Goal: Task Accomplishment & Management: Use online tool/utility

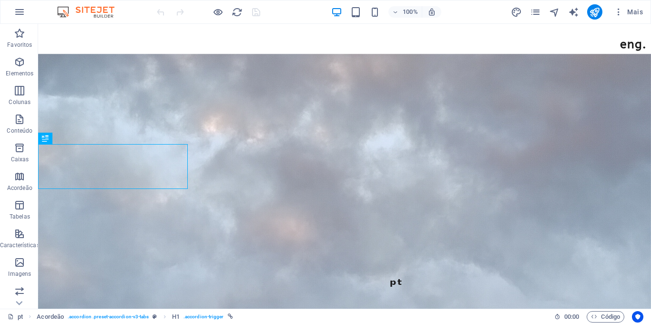
scroll to position [712, 0]
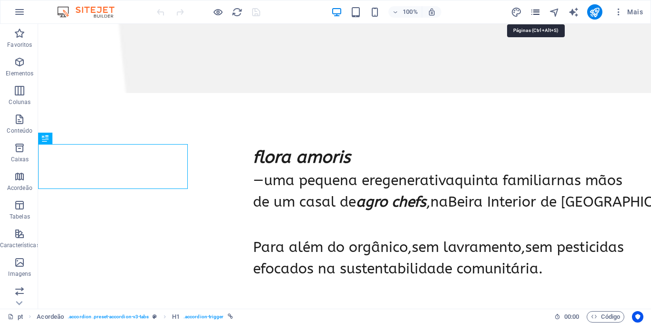
click at [535, 11] on icon "pages" at bounding box center [535, 12] width 11 height 11
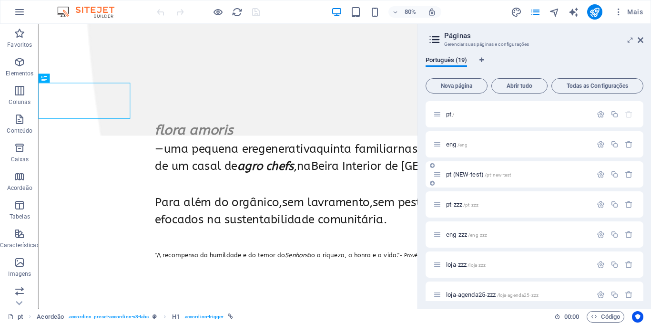
click at [472, 172] on span "pt (NEW-test) /pt-new-test" at bounding box center [478, 174] width 65 height 7
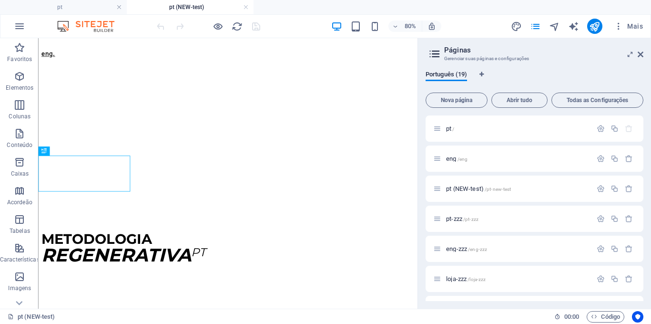
scroll to position [639, 0]
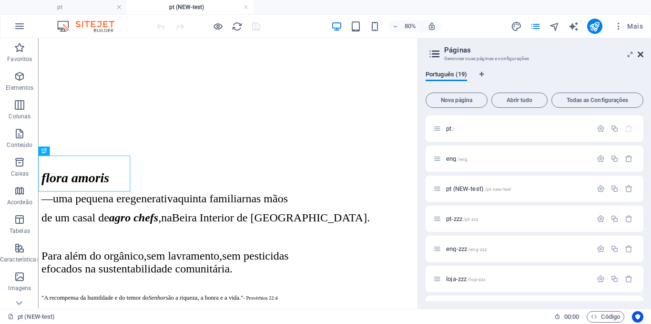
click at [639, 55] on icon at bounding box center [641, 55] width 6 height 8
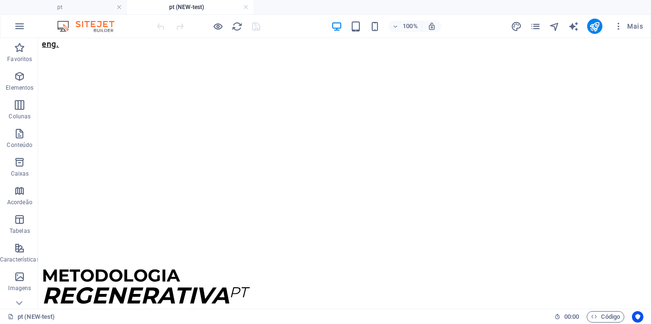
scroll to position [0, 0]
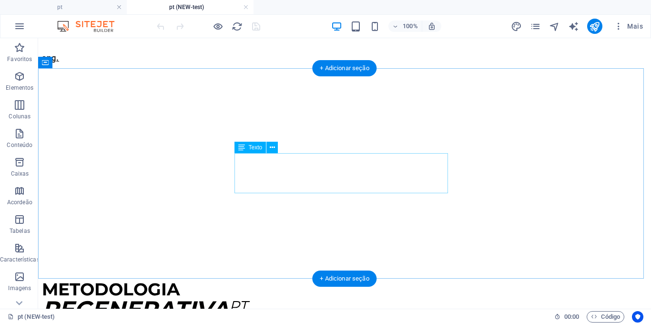
click at [317, 280] on div "METODOLOGIA REGENERATIVA PT" at bounding box center [345, 300] width 606 height 40
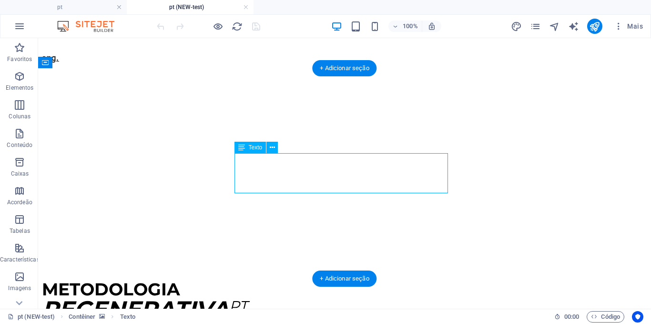
click at [317, 280] on div "METODOLOGIA REGENERATIVA PT" at bounding box center [345, 300] width 606 height 40
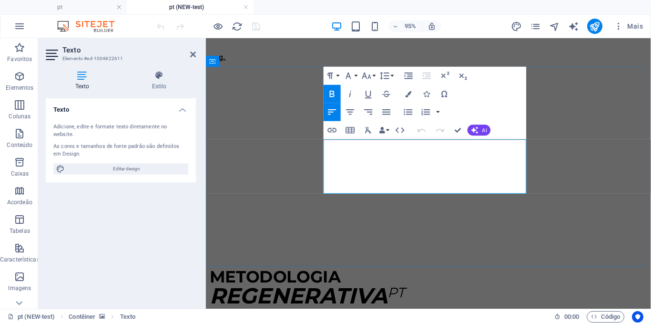
click at [391, 295] on em "REGENERATIVA" at bounding box center [303, 309] width 187 height 28
click at [402, 130] on icon "button" at bounding box center [400, 130] width 11 height 11
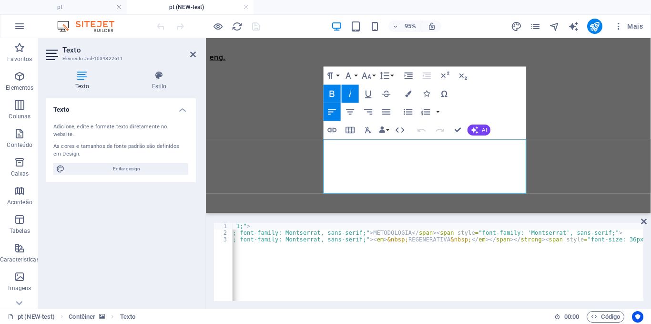
scroll to position [0, 142]
click at [341, 237] on div "< p style = "text-align: left; line-height: 1;" > < strong > < span style = "fo…" at bounding box center [462, 268] width 743 height 90
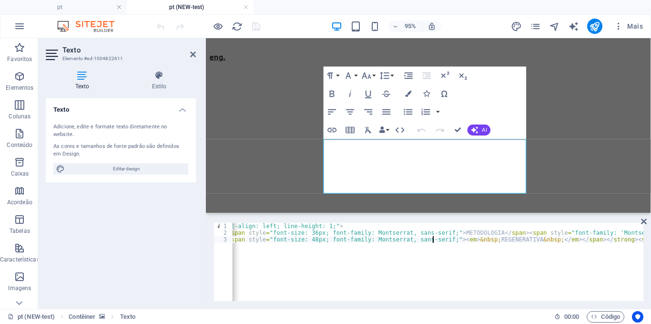
scroll to position [0, 35]
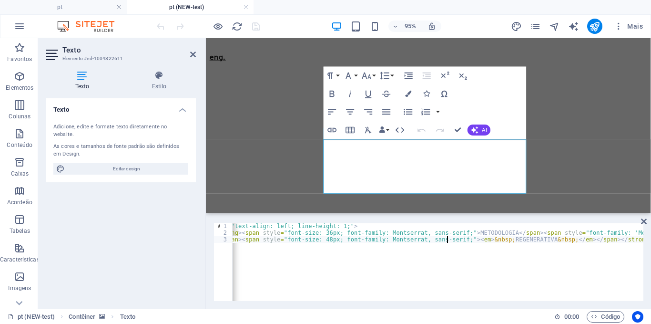
click at [279, 237] on div "< p style = "text-align: left; line-height: 1;" > < strong > < span style = "fo…" at bounding box center [569, 268] width 743 height 90
click at [305, 238] on div "< p style = "text-align: left; line-height: 1;" > < strong > < span style = "fo…" at bounding box center [585, 268] width 775 height 90
click at [299, 241] on div "< p style = "text-align: left; line-height: 1;" > < strong > < span style = "fo…" at bounding box center [590, 268] width 784 height 90
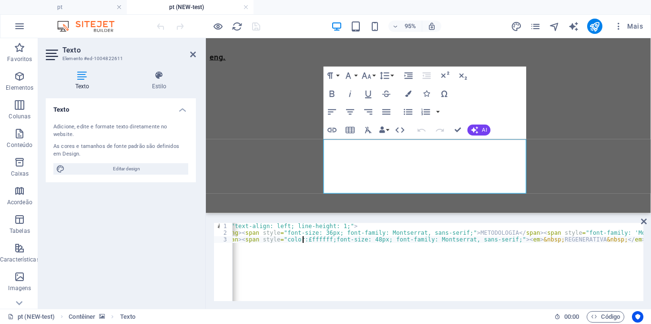
scroll to position [0, 9]
click at [353, 245] on div "< p style = "text-align: left; line-height: 1;" > < strong > < span style = "fo…" at bounding box center [592, 268] width 788 height 90
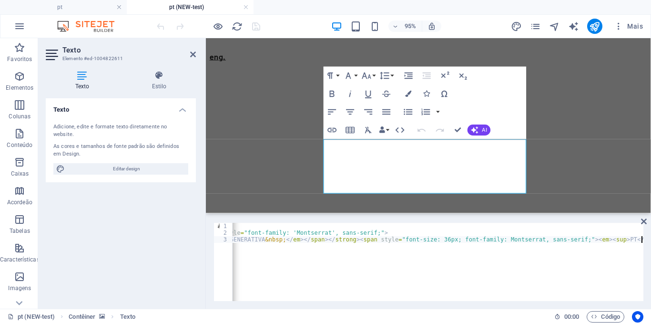
type textarea "<br> </span><span style="color:#ffffff;font-size: 48px; font-family: Montserrat…"
click at [582, 62] on figure at bounding box center [440, 62] width 461 height 0
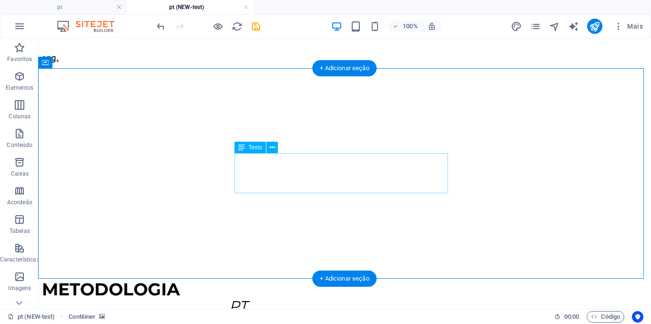
click at [256, 280] on div "METODOLOGIA REGENERATIVA PT" at bounding box center [345, 300] width 606 height 40
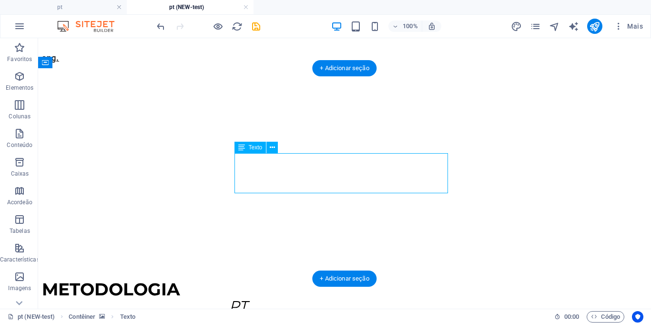
click at [256, 280] on div "METODOLOGIA REGENERATIVA PT" at bounding box center [345, 300] width 606 height 40
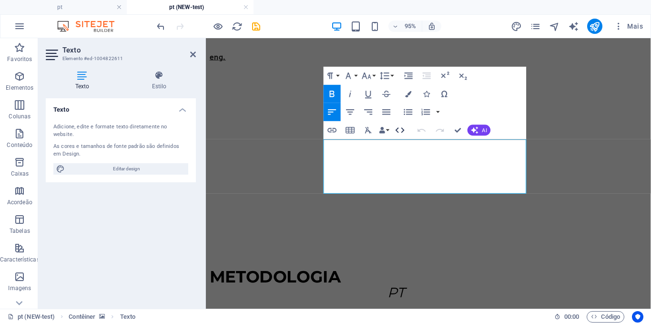
click at [396, 134] on icon "button" at bounding box center [400, 130] width 11 height 11
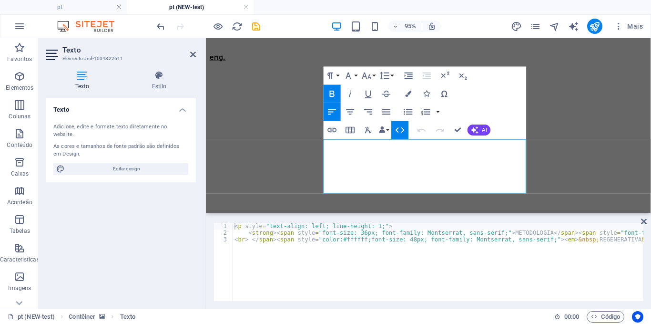
click at [340, 239] on div "< p style = "text-align: left; line-height: 1;" > < strong > < span style = "fo…" at bounding box center [627, 268] width 788 height 90
paste textarea "FBFAEC"
type textarea "<br> </span><span style="color:#FBFAEC;font-size: 48px; font-family: Montserrat…"
click at [397, 246] on div "< p style = "text-align: left; line-height: 1;" > < strong > < span style = "fo…" at bounding box center [627, 268] width 788 height 90
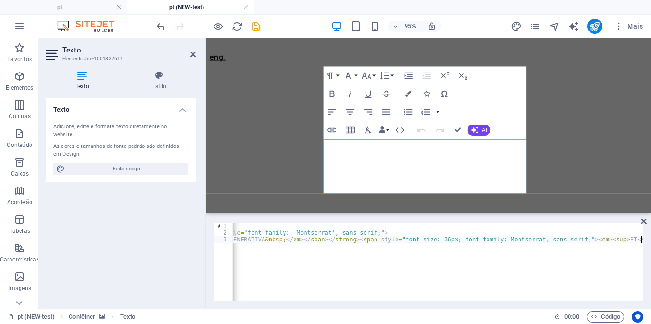
click at [267, 62] on figure at bounding box center [440, 62] width 461 height 0
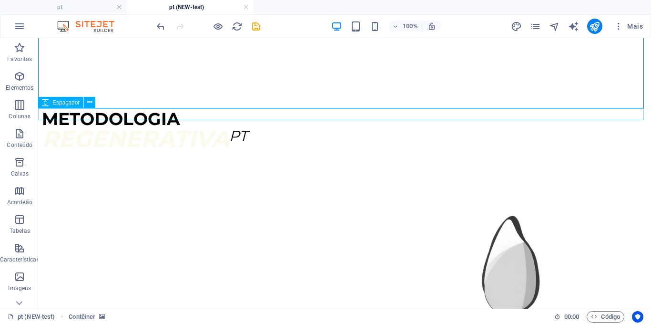
scroll to position [0, 0]
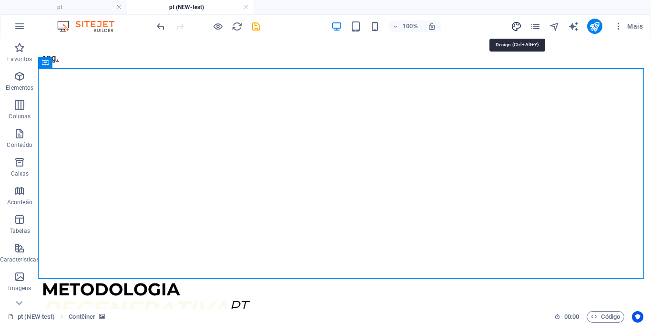
click at [522, 22] on icon "design" at bounding box center [516, 26] width 11 height 11
select select "ease-in-out"
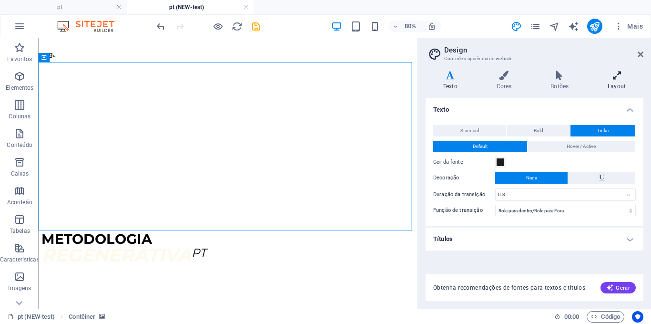
click at [612, 77] on icon at bounding box center [616, 76] width 53 height 10
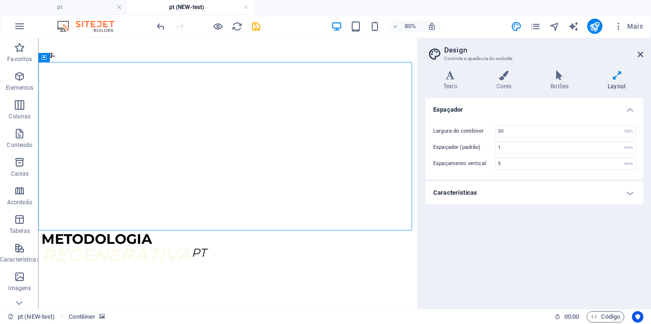
click at [481, 199] on h4 "Características" at bounding box center [535, 192] width 218 height 23
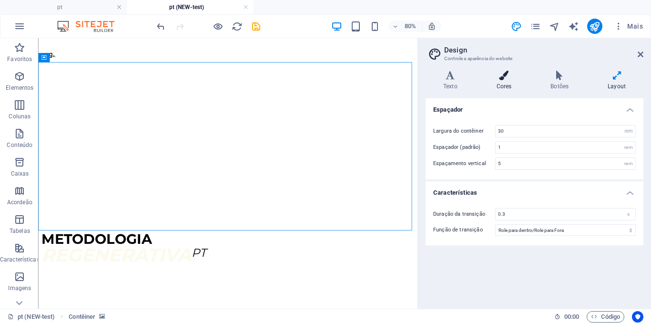
click at [505, 72] on icon at bounding box center [504, 76] width 51 height 10
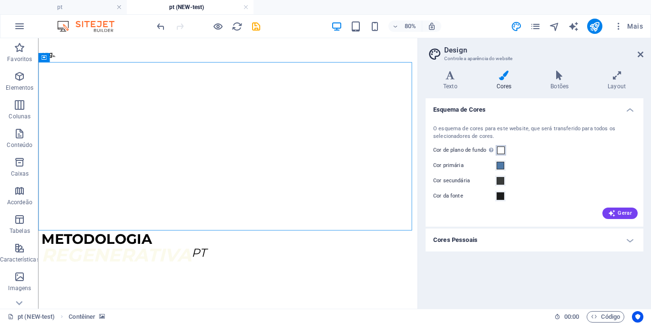
click at [503, 151] on span at bounding box center [501, 150] width 8 height 8
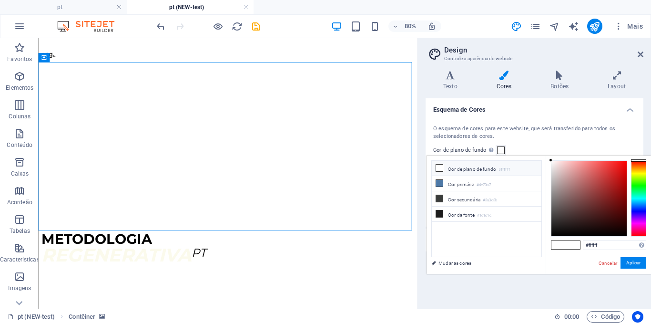
click at [511, 170] on li "Cor de plano de fundo #ffffff" at bounding box center [487, 168] width 110 height 15
click at [595, 244] on input "#ffffff" at bounding box center [614, 245] width 63 height 10
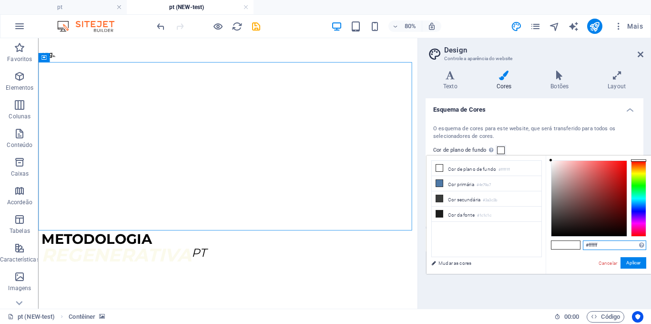
click at [595, 244] on input "#ffffff" at bounding box center [614, 245] width 63 height 10
paste input "FBFAEC"
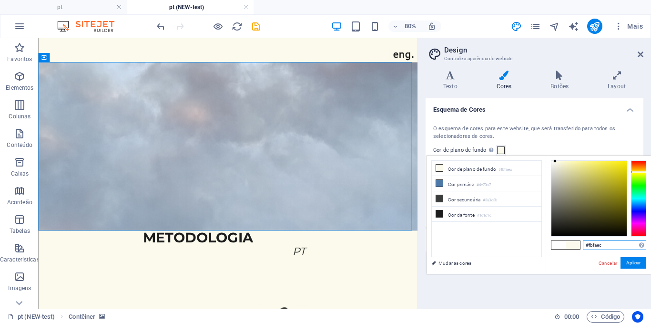
type input "#fbfaec"
click at [584, 262] on div "#fbfaec Formatos suportados #0852ed rgb(8, 82, 237) rgba(8, 82, 237, 90%) hsv(2…" at bounding box center [598, 283] width 105 height 257
click at [631, 267] on button "Aplicar" at bounding box center [634, 262] width 26 height 11
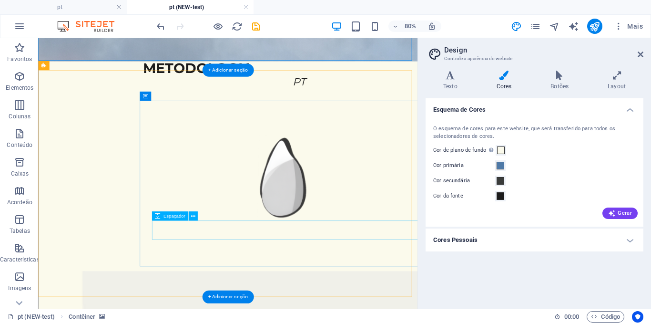
scroll to position [212, 0]
